Goal: Transaction & Acquisition: Purchase product/service

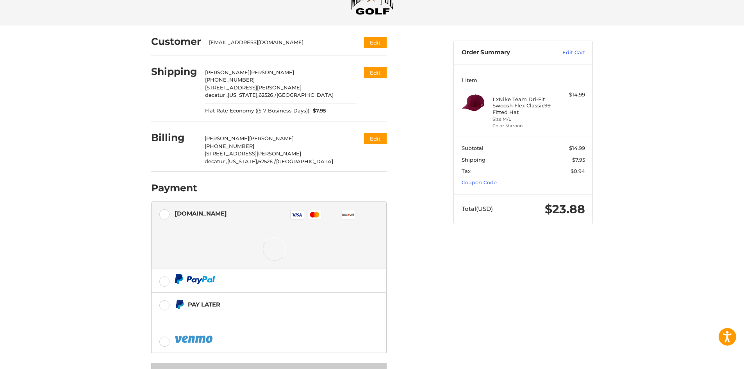
scroll to position [57, 0]
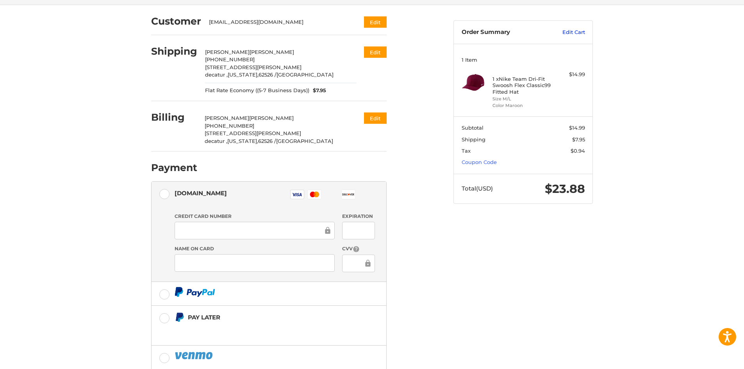
click at [579, 30] on link "Edit Cart" at bounding box center [565, 33] width 39 height 8
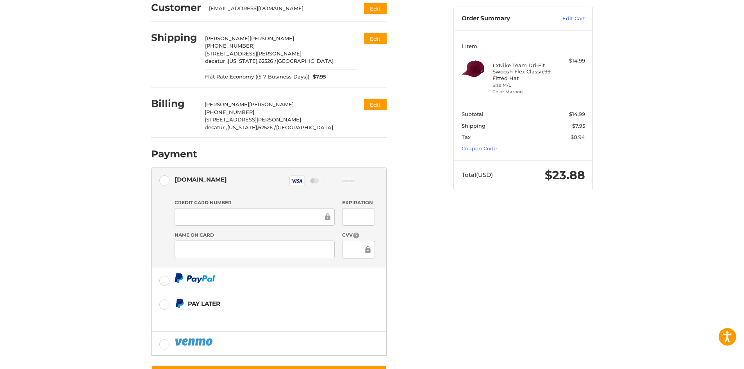
scroll to position [107, 0]
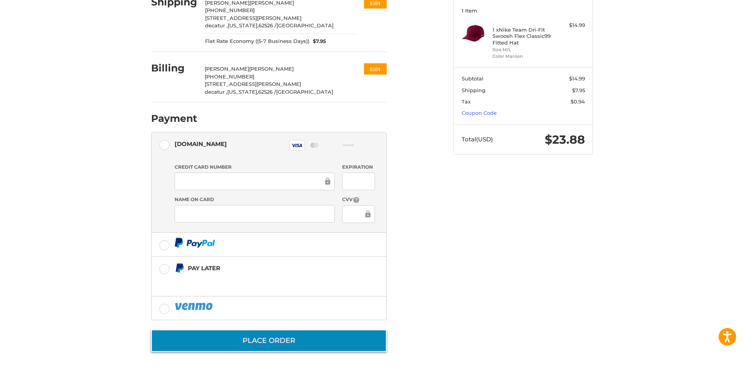
click at [273, 341] on button "Place Order" at bounding box center [268, 341] width 235 height 22
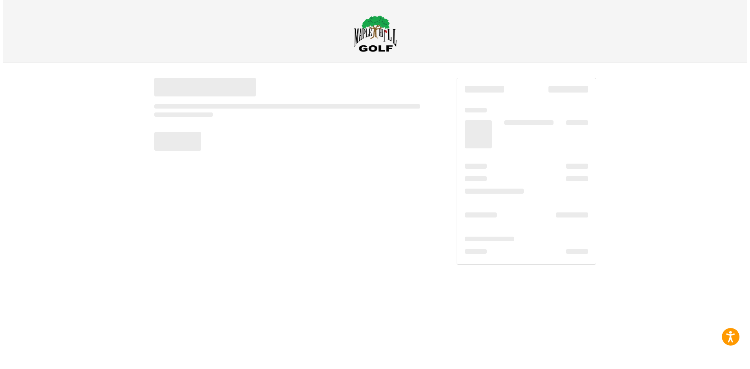
scroll to position [0, 0]
